Goal: Information Seeking & Learning: Find specific fact

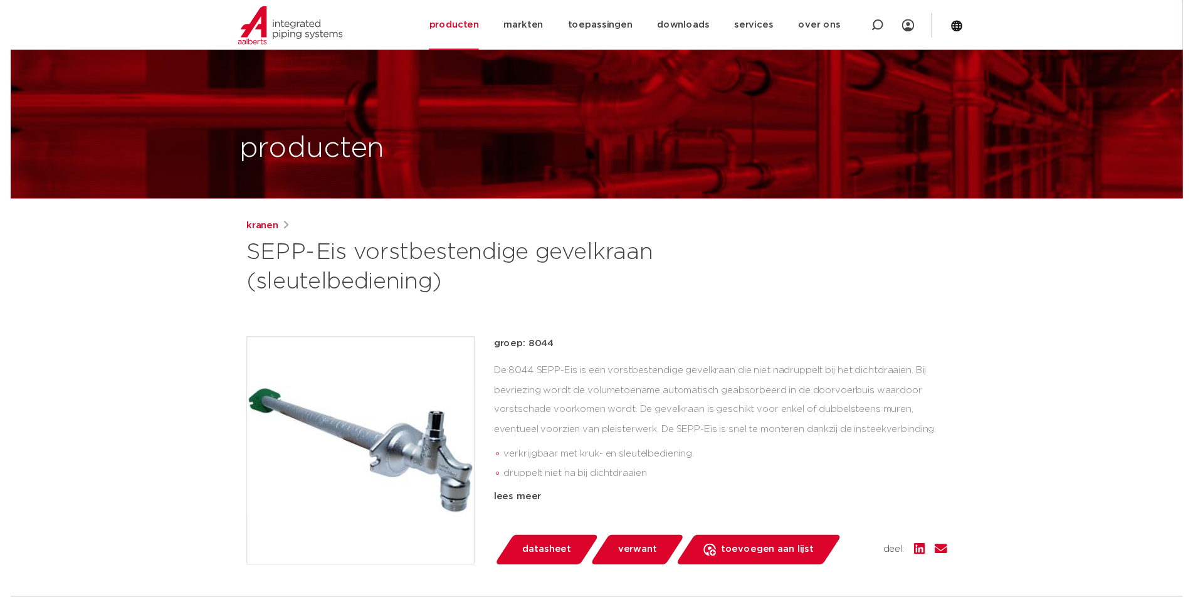
scroll to position [188, 0]
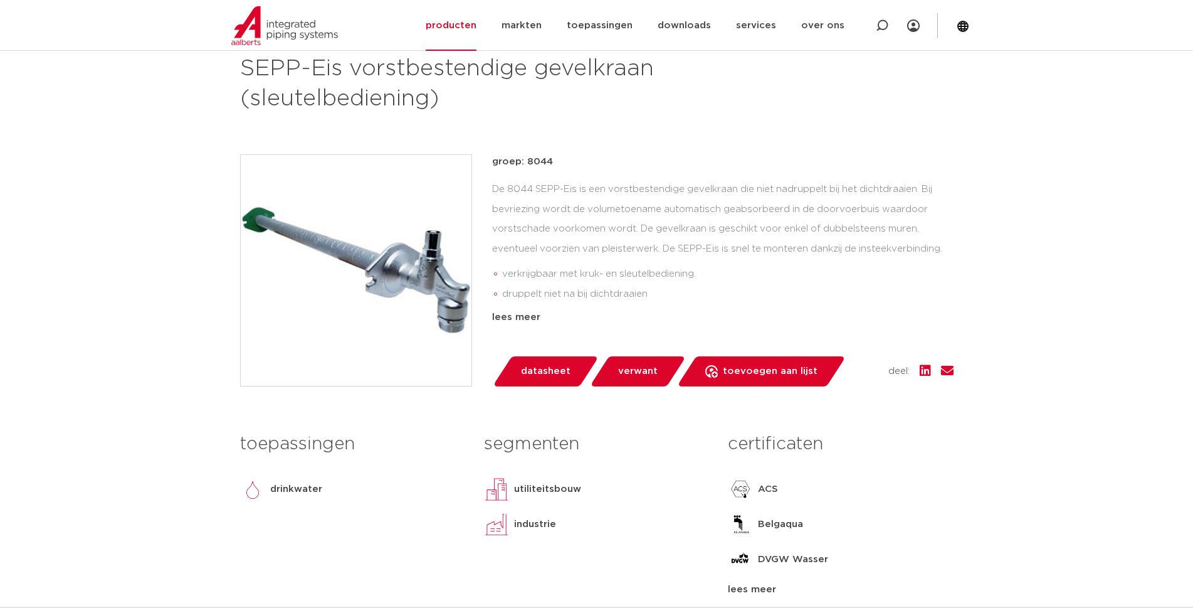
click at [517, 368] on link "datasheet" at bounding box center [545, 371] width 107 height 30
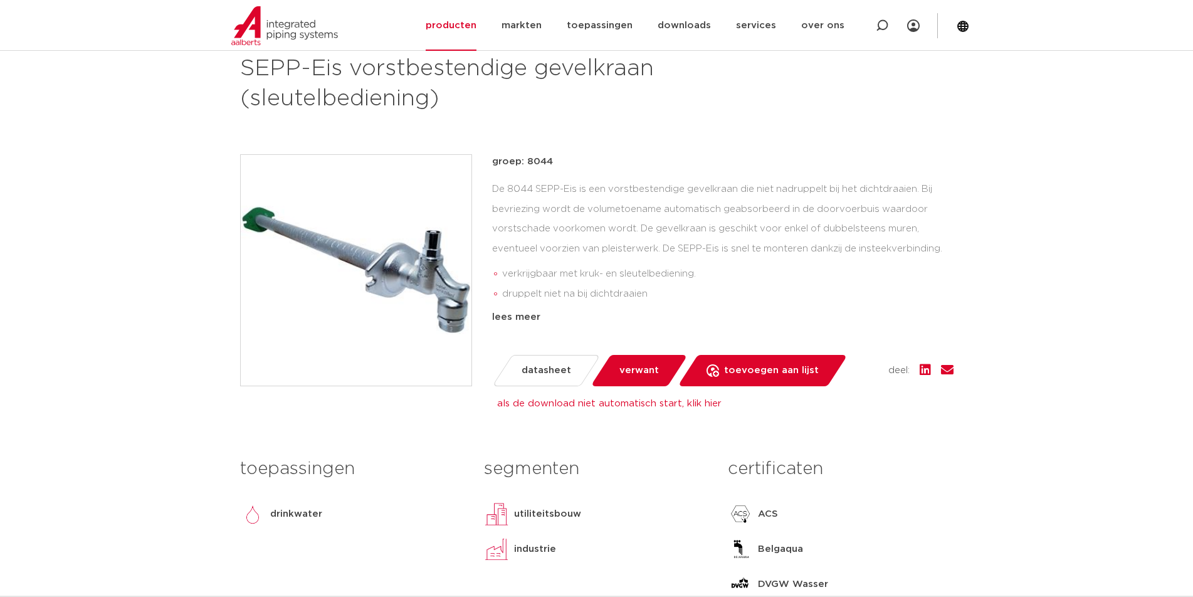
scroll to position [0, 0]
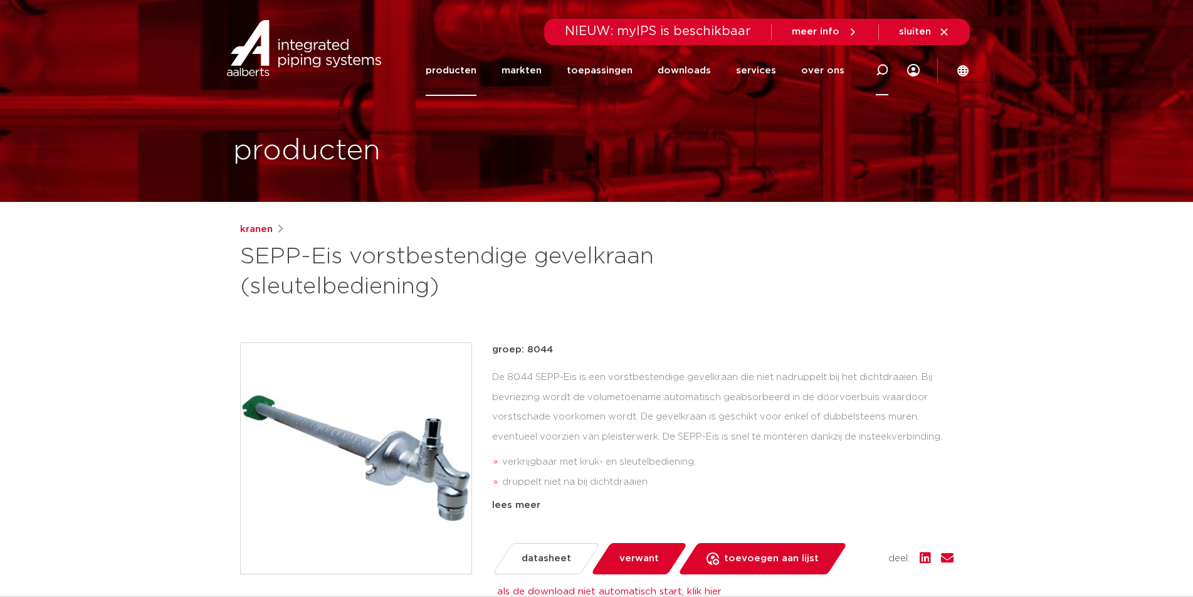
click at [889, 73] on icon at bounding box center [882, 70] width 13 height 13
type input "0201250"
click button "Zoeken" at bounding box center [0, 0] width 0 height 0
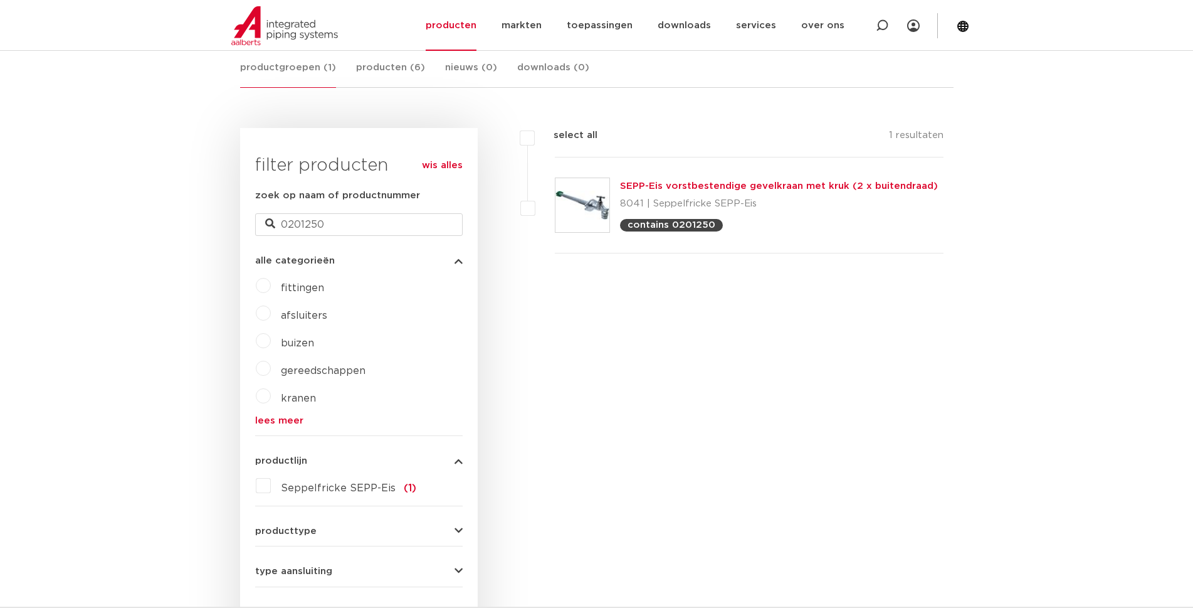
scroll to position [117, 0]
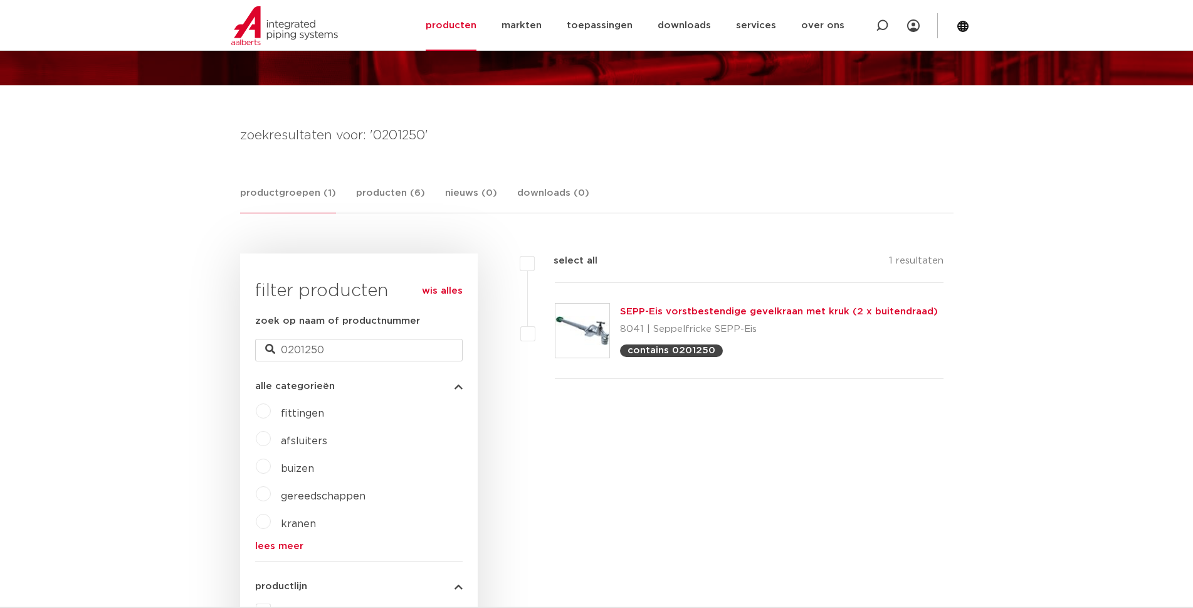
click at [683, 317] on div "SEPP-Eis vorstbestendige gevelkraan met kruk (2 x buitendraad) 8041 | Seppelfri…" at bounding box center [779, 330] width 318 height 53
click at [683, 310] on link "SEPP-Eis vorstbestendige gevelkraan met kruk (2 x buitendraad)" at bounding box center [779, 311] width 318 height 9
